Goal: Task Accomplishment & Management: Manage account settings

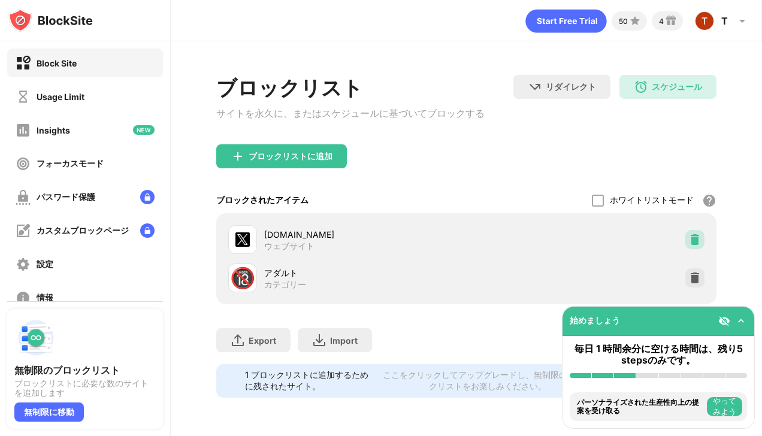
click at [689, 243] on img at bounding box center [695, 240] width 12 height 12
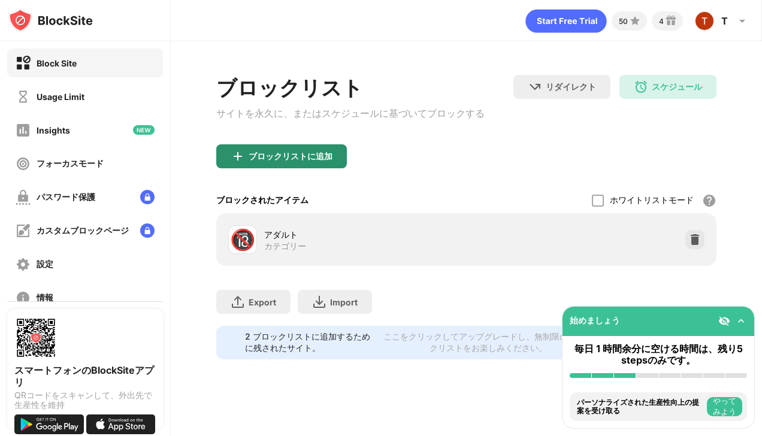
click at [327, 168] on div "ブロックリストに追加" at bounding box center [281, 156] width 131 height 24
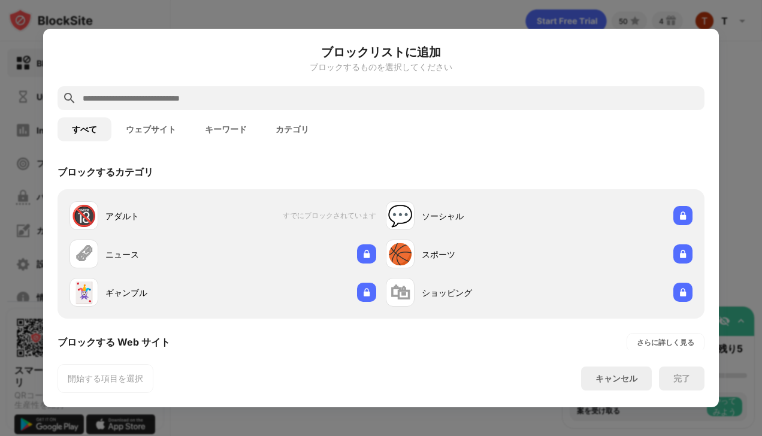
click at [160, 127] on button "ウェブサイト" at bounding box center [150, 129] width 79 height 24
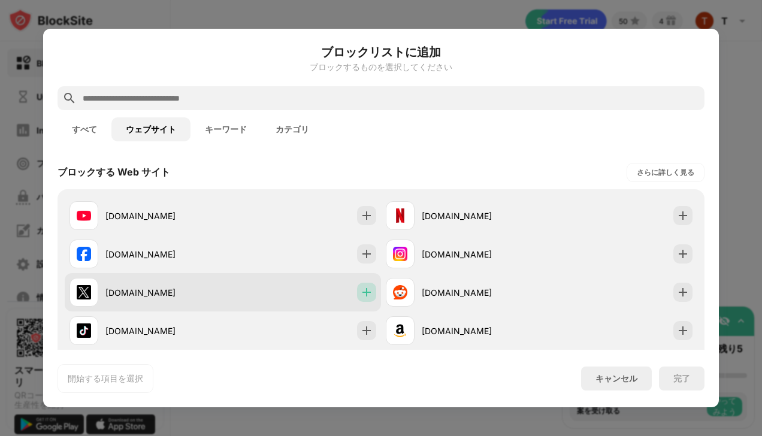
click at [360, 296] on img at bounding box center [366, 292] width 12 height 12
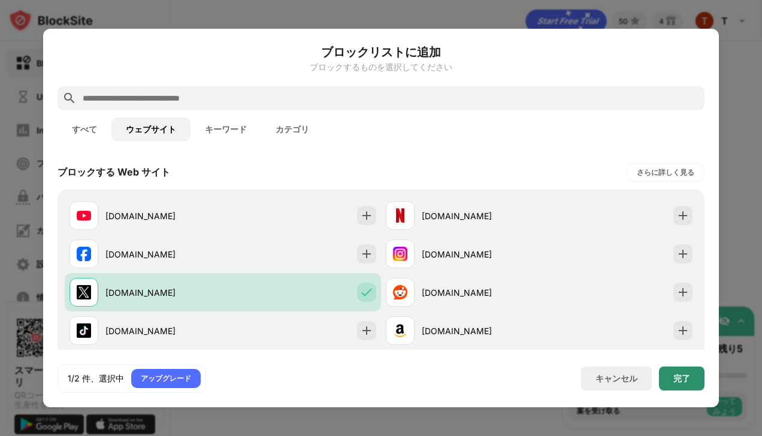
click at [678, 380] on div "完了" at bounding box center [681, 379] width 17 height 10
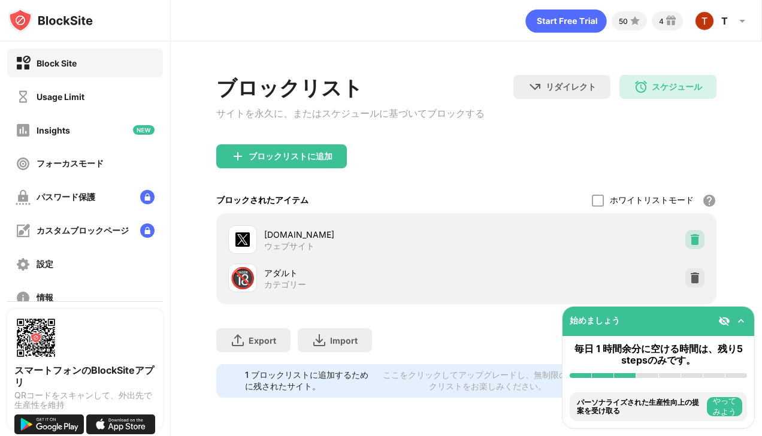
click at [689, 246] on img at bounding box center [695, 240] width 12 height 12
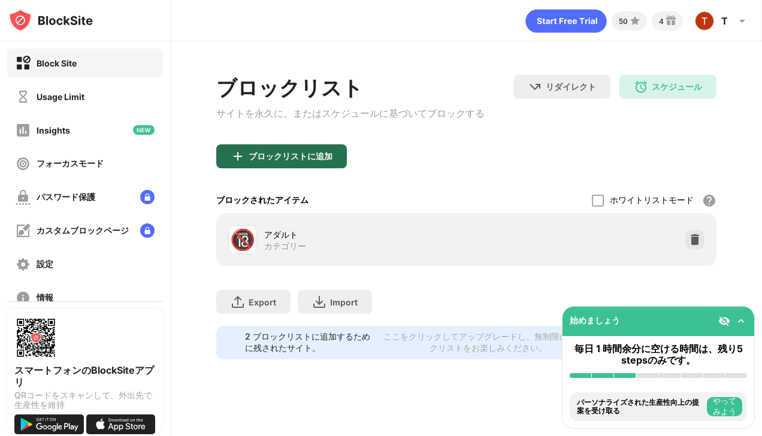
click at [284, 152] on div "ブロックリストに追加" at bounding box center [281, 156] width 131 height 24
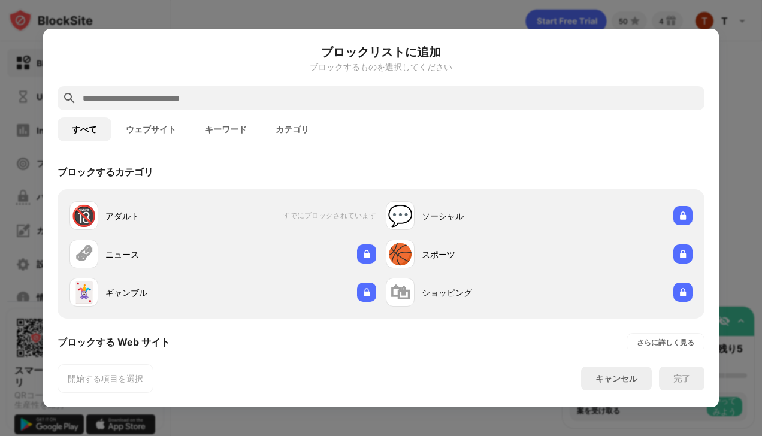
click at [168, 131] on button "ウェブサイト" at bounding box center [150, 129] width 79 height 24
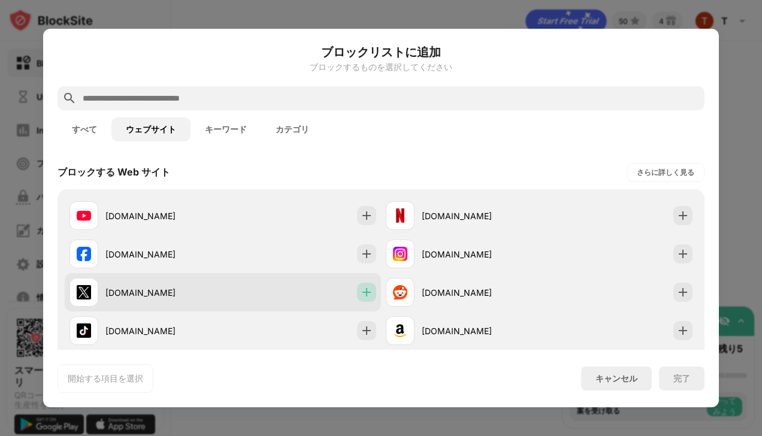
click at [363, 301] on div at bounding box center [366, 292] width 19 height 19
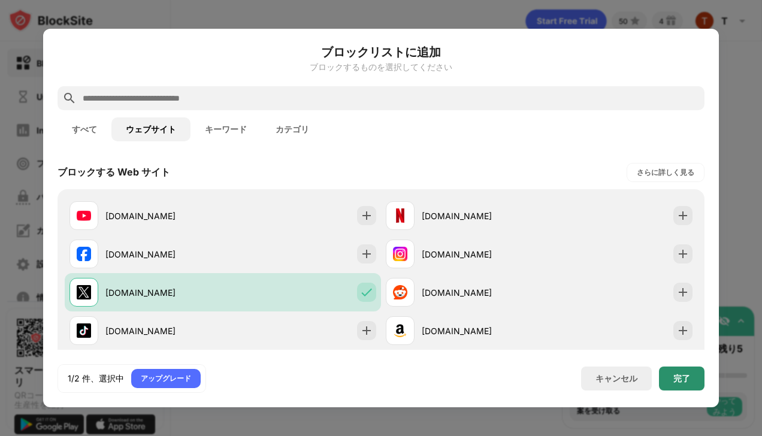
click at [684, 374] on div "完了" at bounding box center [681, 379] width 17 height 10
